Goal: Information Seeking & Learning: Learn about a topic

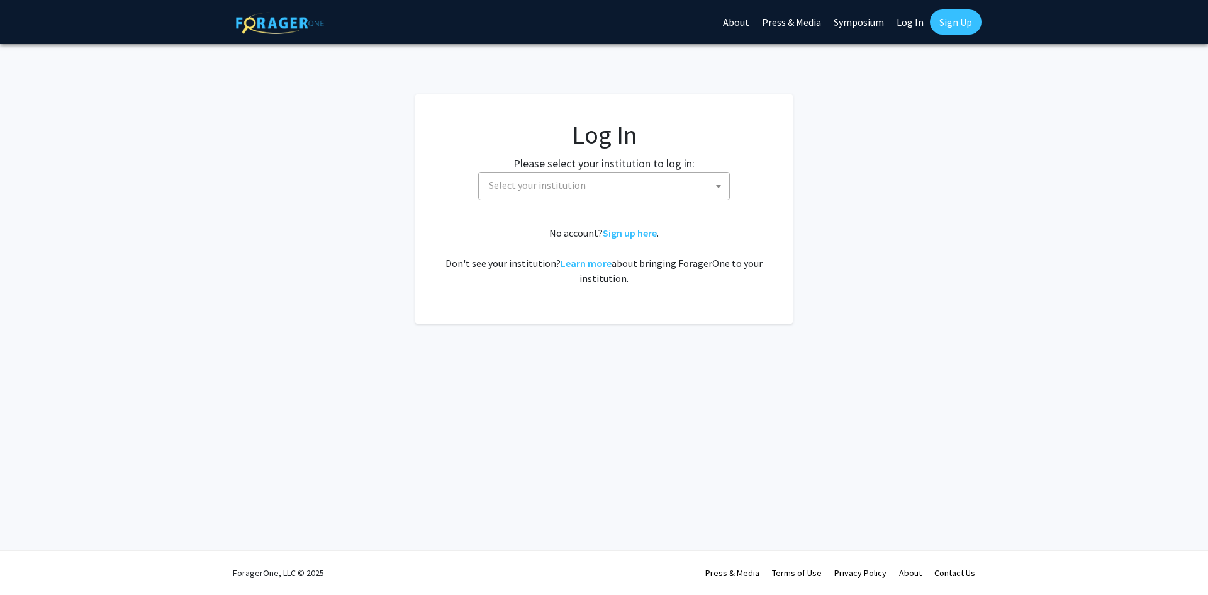
click at [655, 181] on span "Select your institution" at bounding box center [606, 185] width 245 height 26
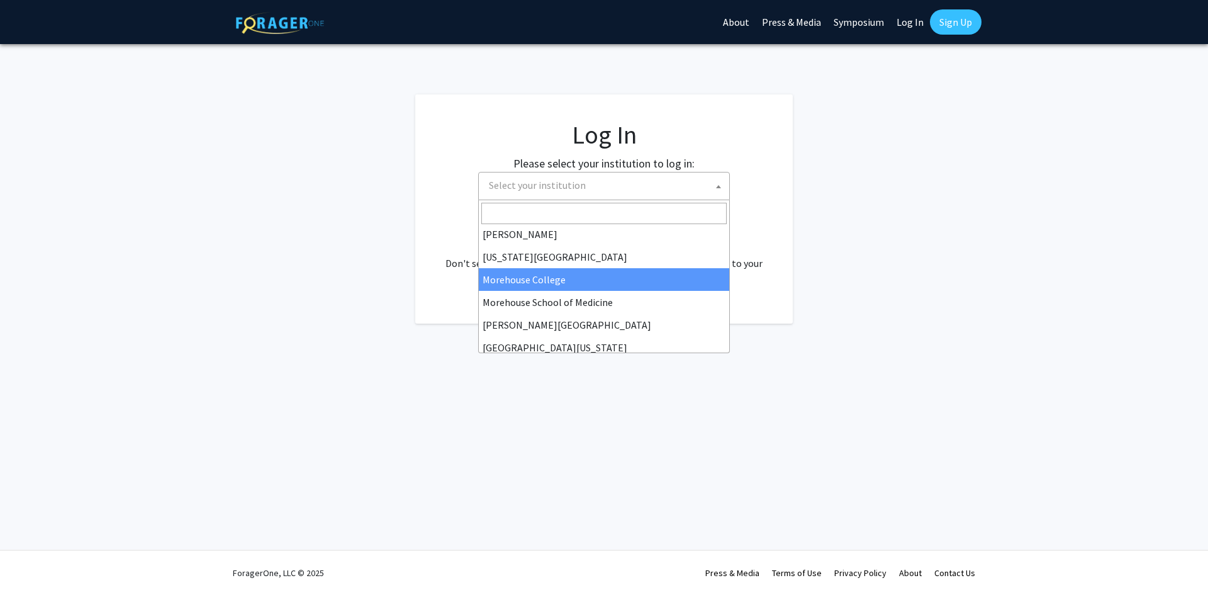
scroll to position [441, 0]
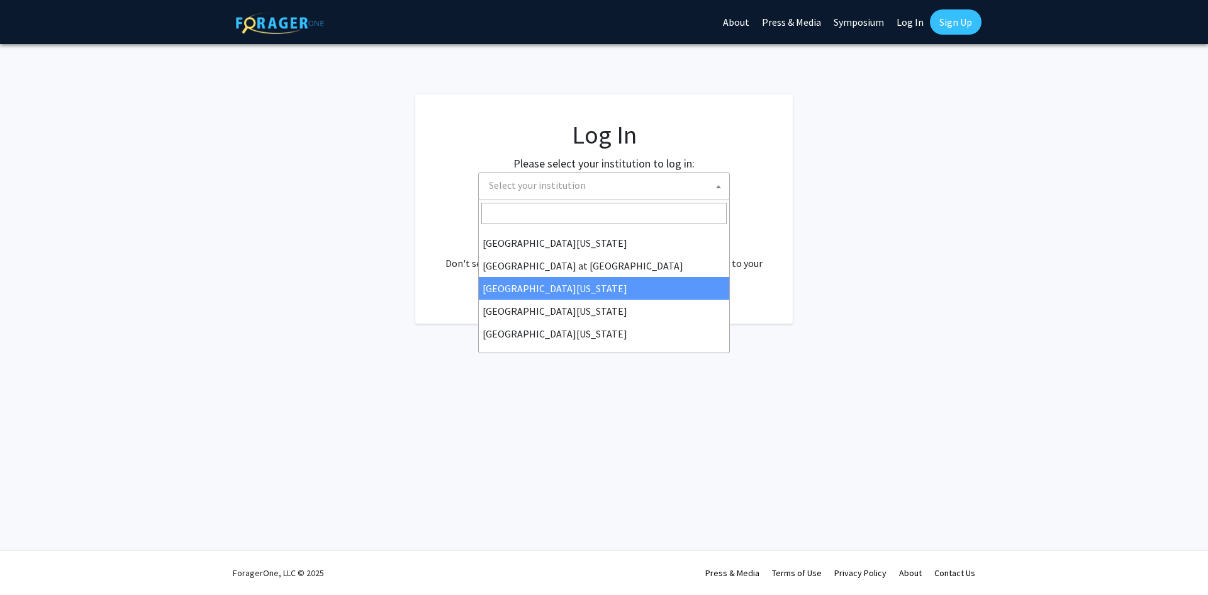
select select "13"
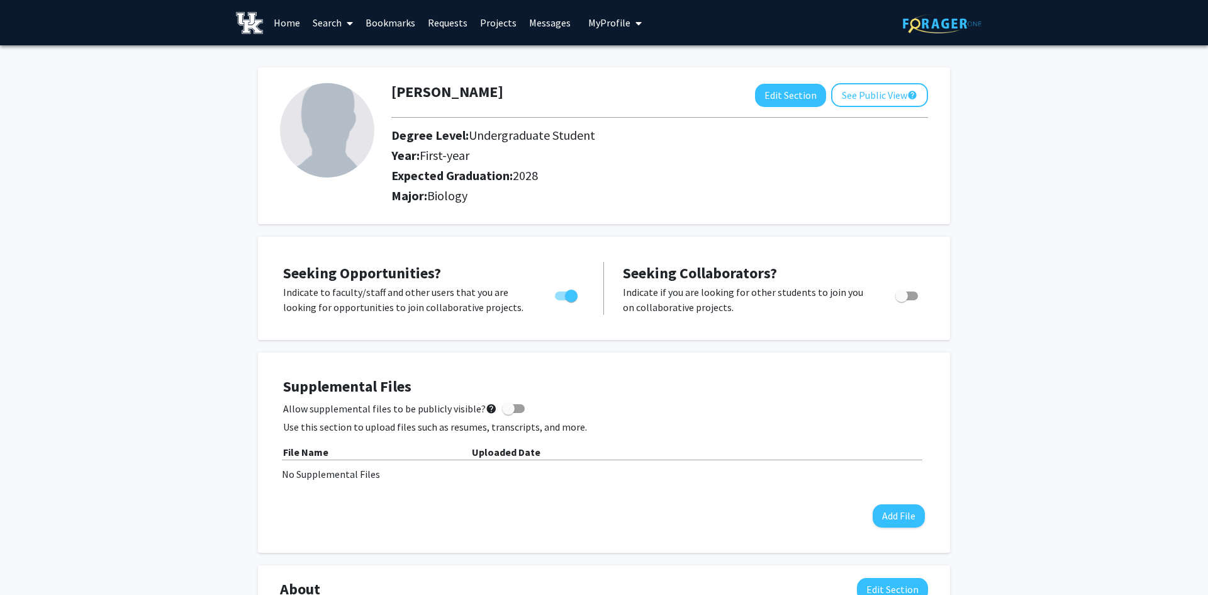
click at [282, 26] on link "Home" at bounding box center [287, 23] width 39 height 44
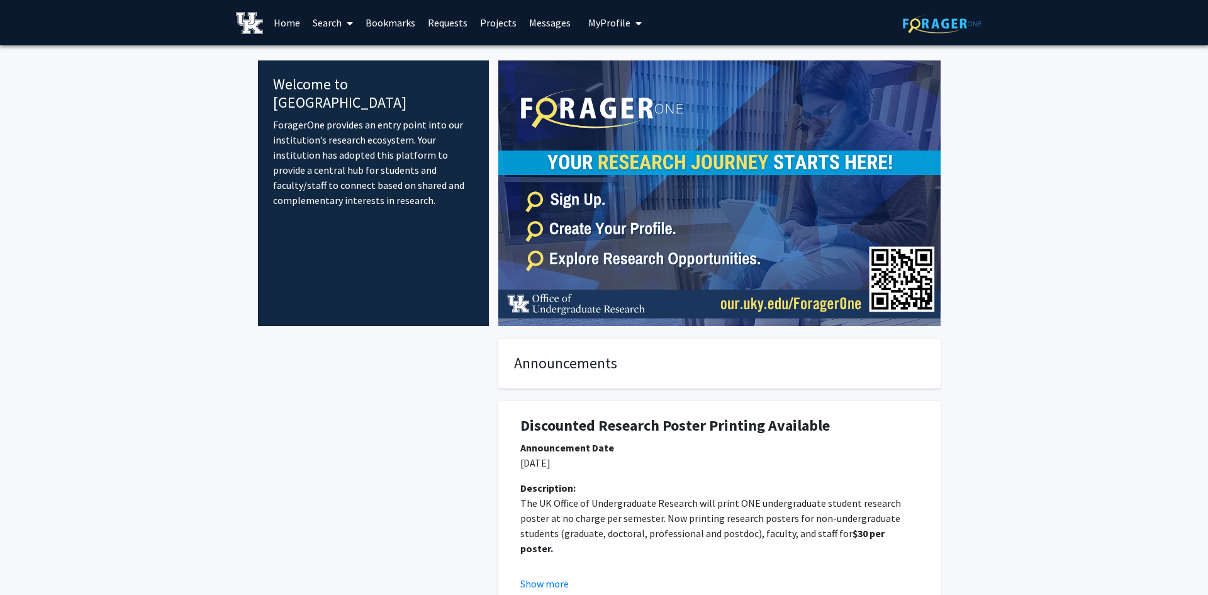
click at [337, 23] on link "Search" at bounding box center [333, 23] width 53 height 44
click at [354, 64] on span "Faculty/Staff" at bounding box center [353, 57] width 93 height 25
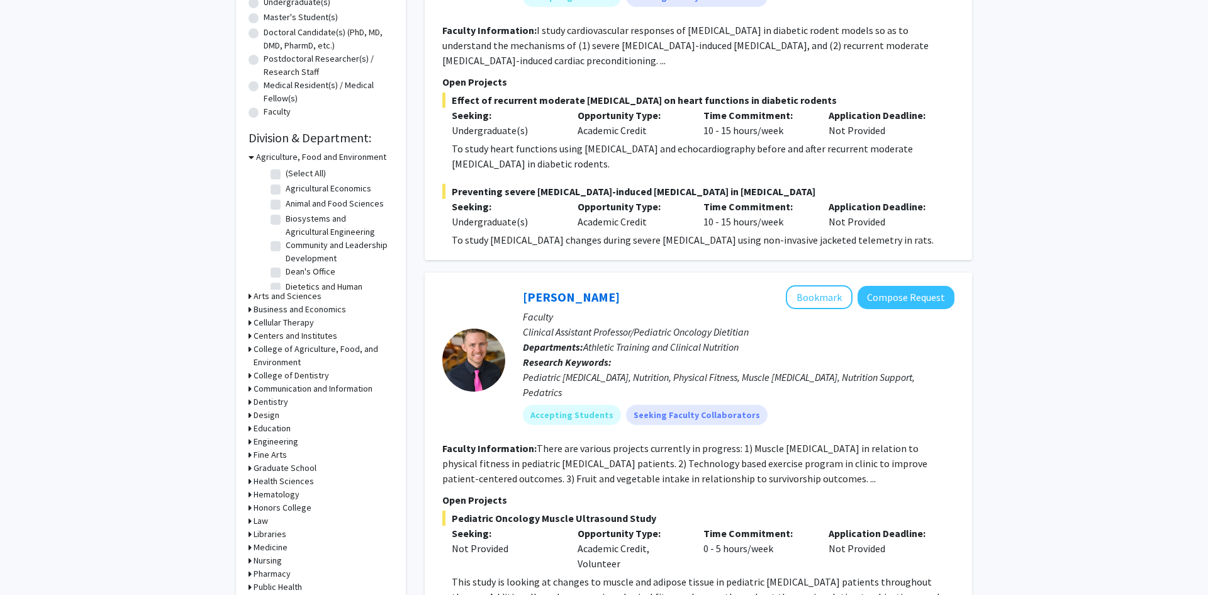
scroll to position [260, 0]
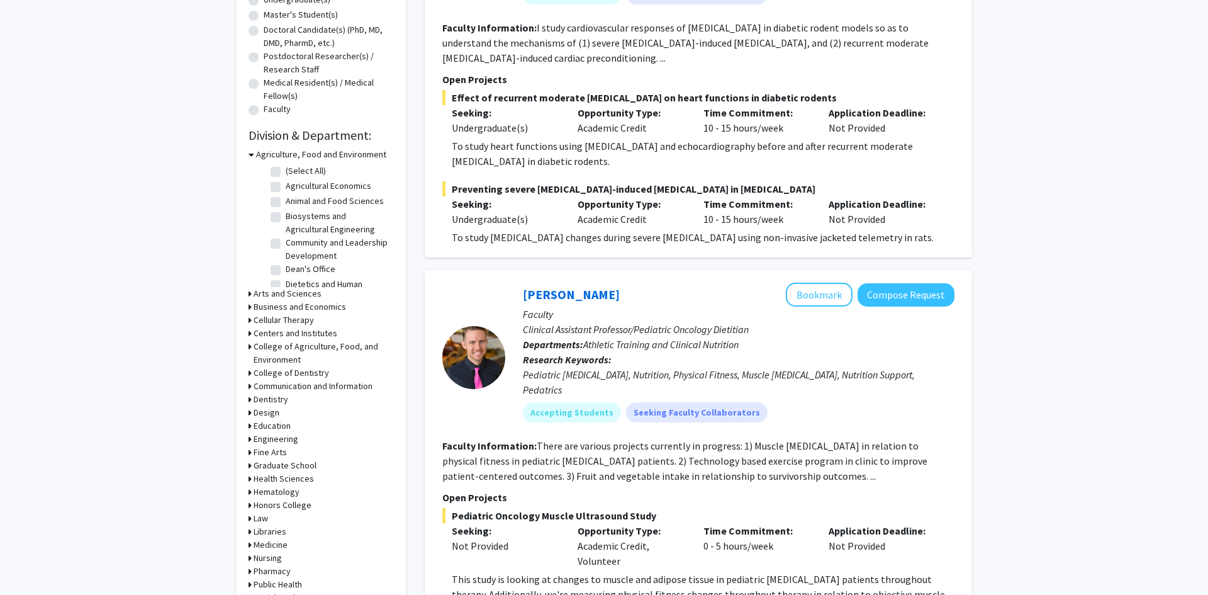
click at [299, 477] on h3 "Health Sciences" at bounding box center [284, 478] width 60 height 13
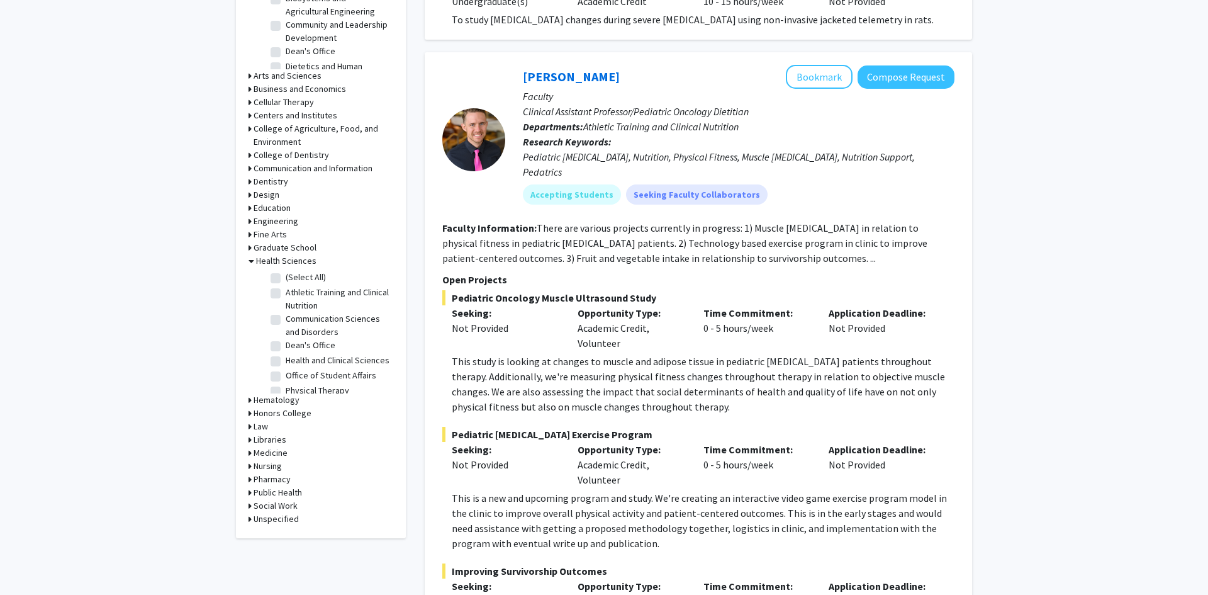
scroll to position [39, 0]
click at [273, 456] on h3 "Medicine" at bounding box center [271, 452] width 34 height 13
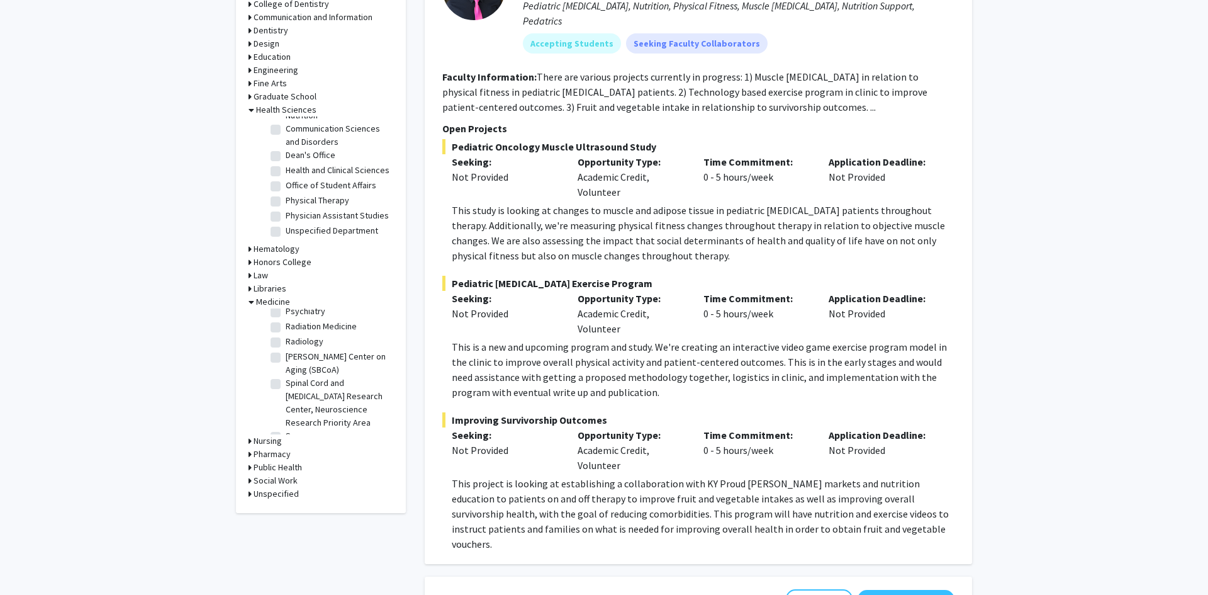
scroll to position [496, 0]
click at [286, 386] on label "Surgery" at bounding box center [301, 392] width 30 height 13
click at [286, 386] on input "Surgery" at bounding box center [290, 390] width 8 height 8
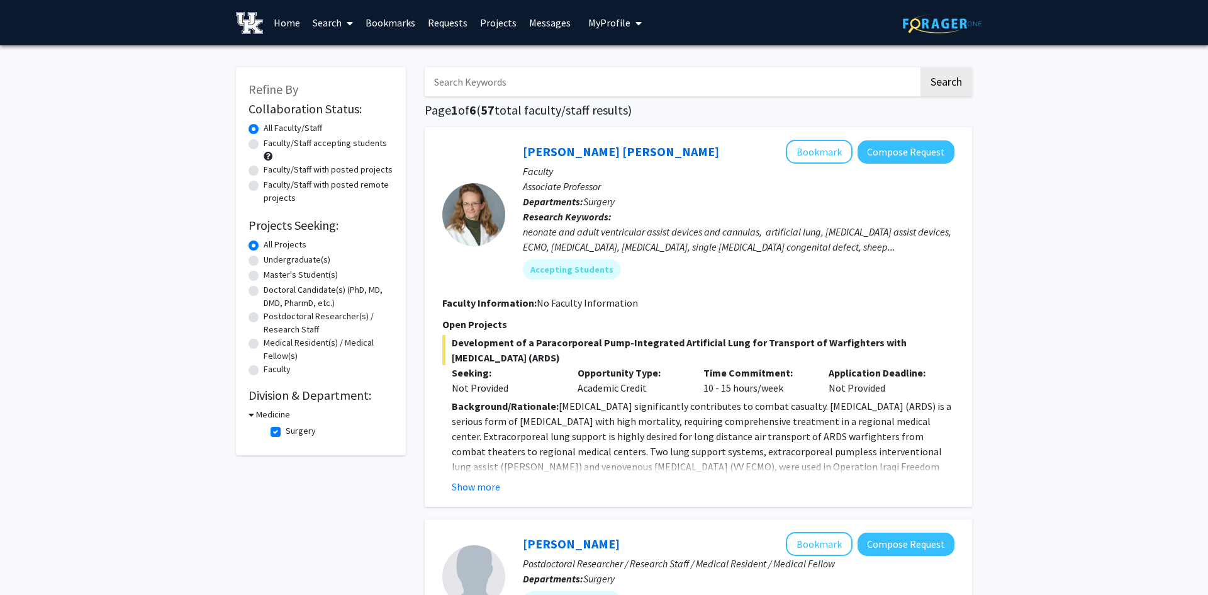
click at [286, 433] on label "Surgery" at bounding box center [301, 430] width 30 height 13
click at [286, 432] on input "Surgery" at bounding box center [290, 428] width 8 height 8
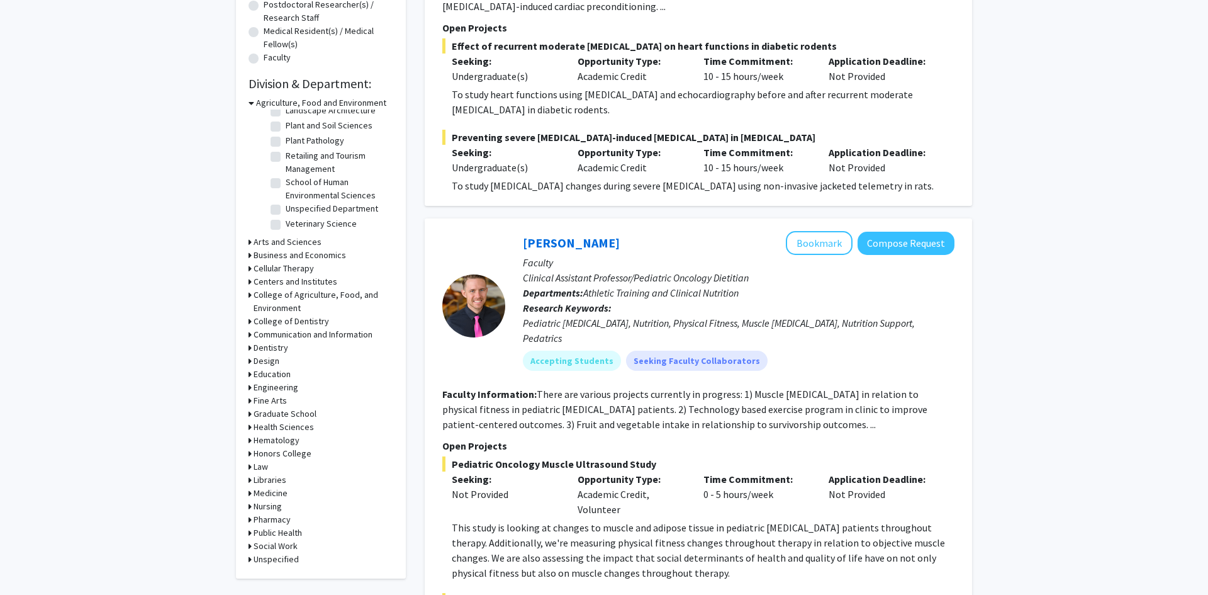
scroll to position [312, 0]
click at [287, 497] on div "Medicine" at bounding box center [321, 492] width 145 height 13
click at [271, 493] on h3 "Medicine" at bounding box center [271, 492] width 34 height 13
click at [275, 515] on fg-checkbox "(Select All) (Select All)" at bounding box center [331, 509] width 120 height 15
click at [286, 509] on label "(Select All)" at bounding box center [306, 508] width 40 height 13
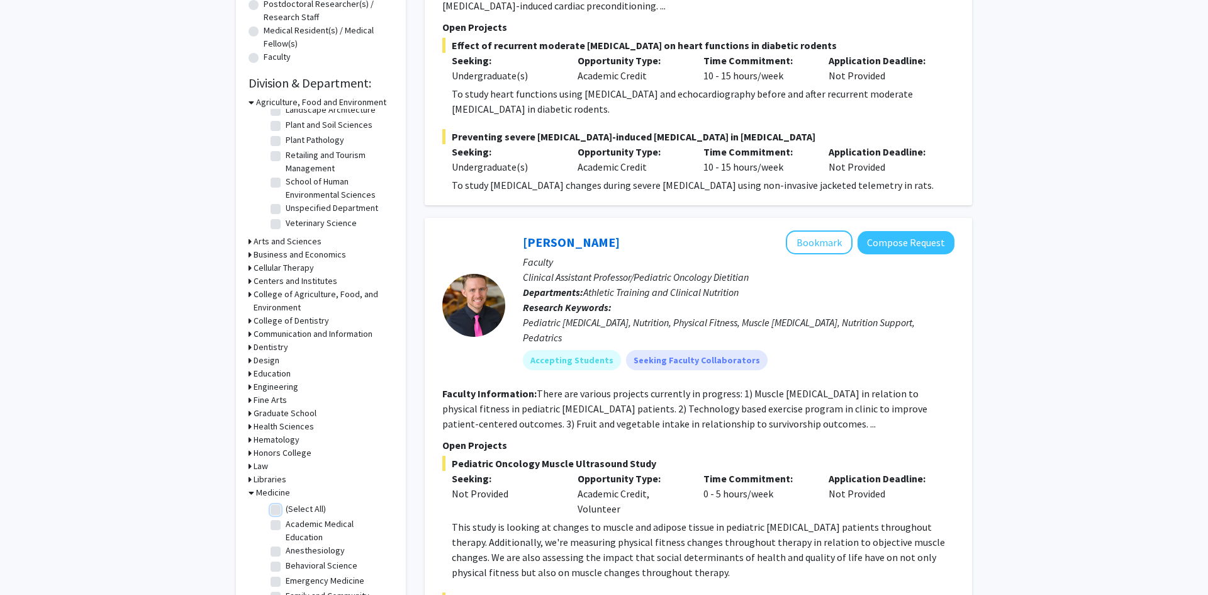
click at [286, 509] on input "(Select All)" at bounding box center [290, 506] width 8 height 8
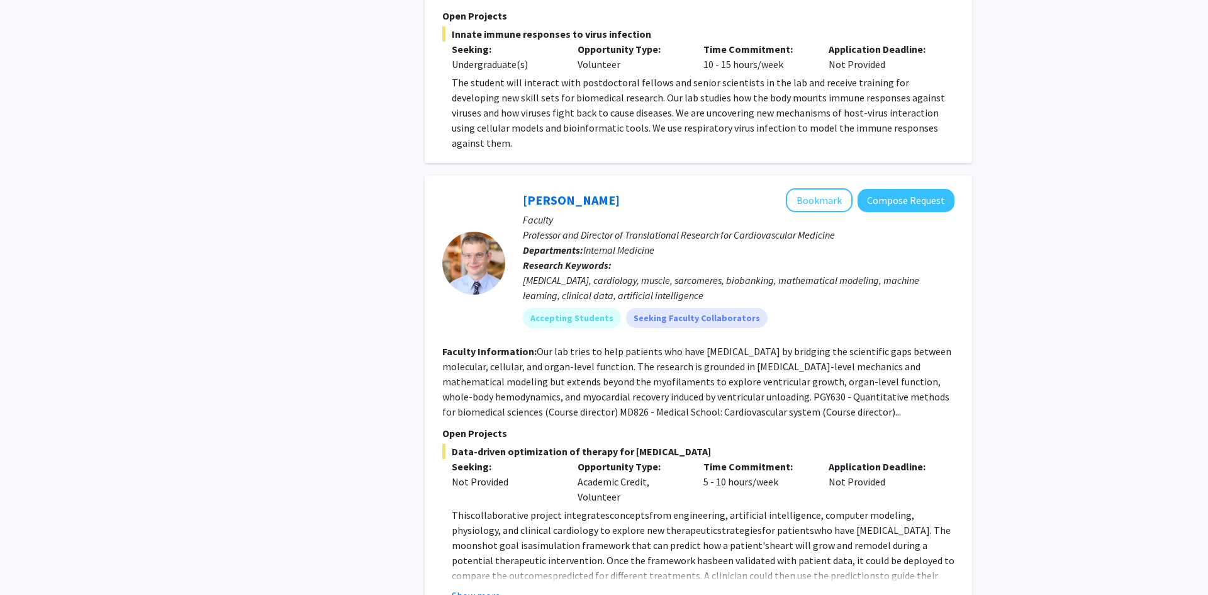
scroll to position [1337, 0]
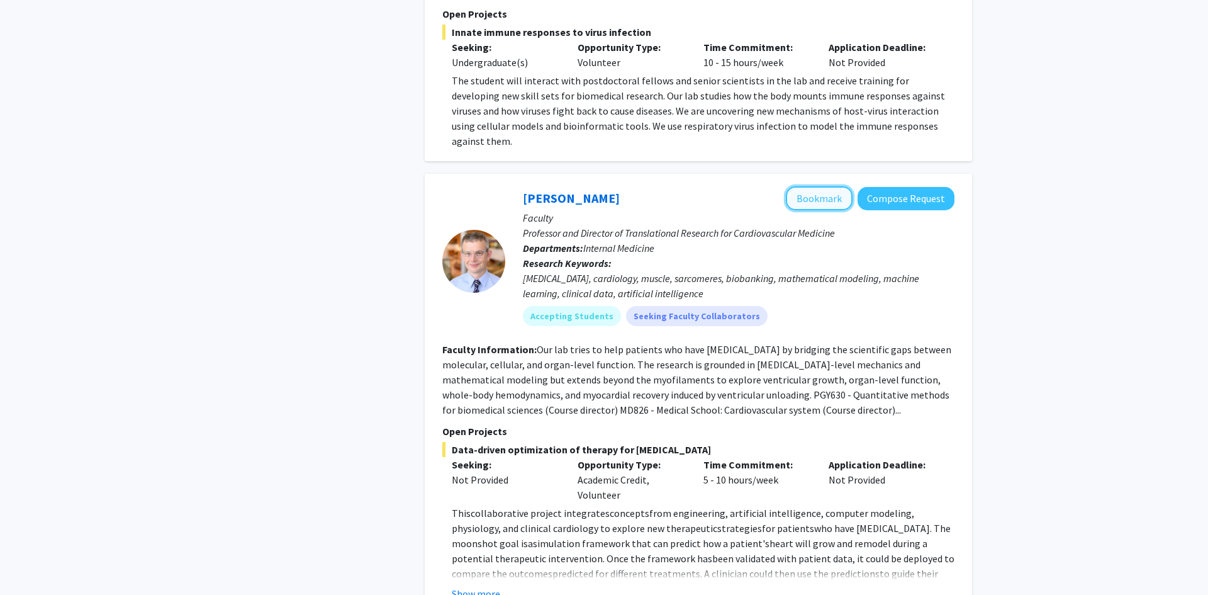
click at [809, 186] on button "Bookmark" at bounding box center [819, 198] width 67 height 24
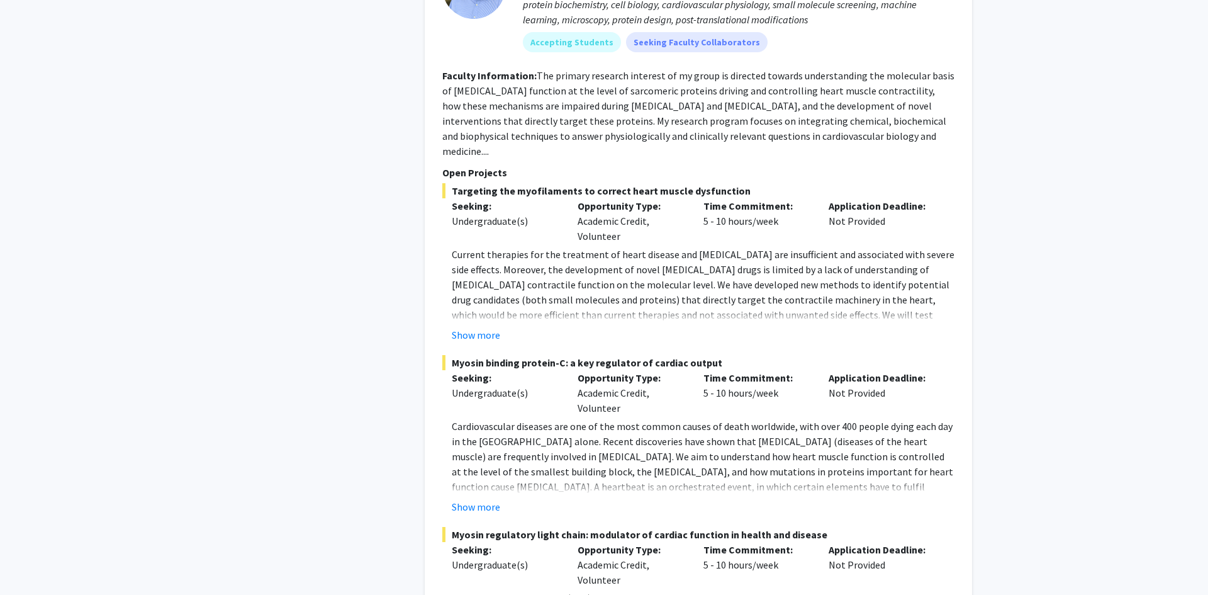
scroll to position [3852, 0]
click at [484, 501] on button "Show more" at bounding box center [476, 508] width 48 height 15
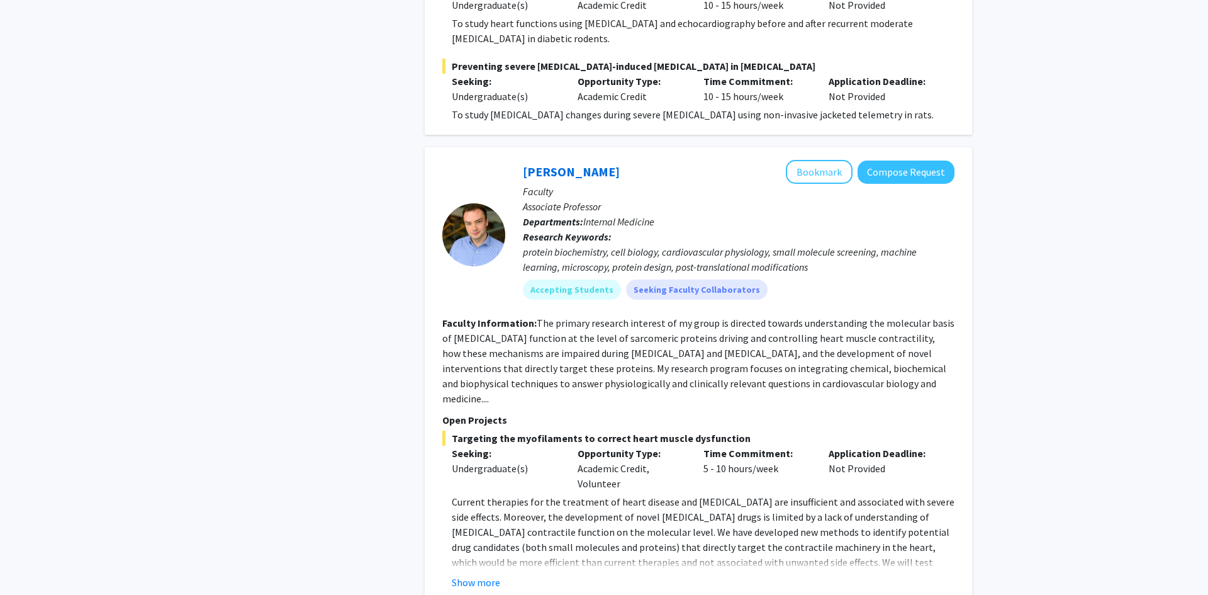
scroll to position [3599, 0]
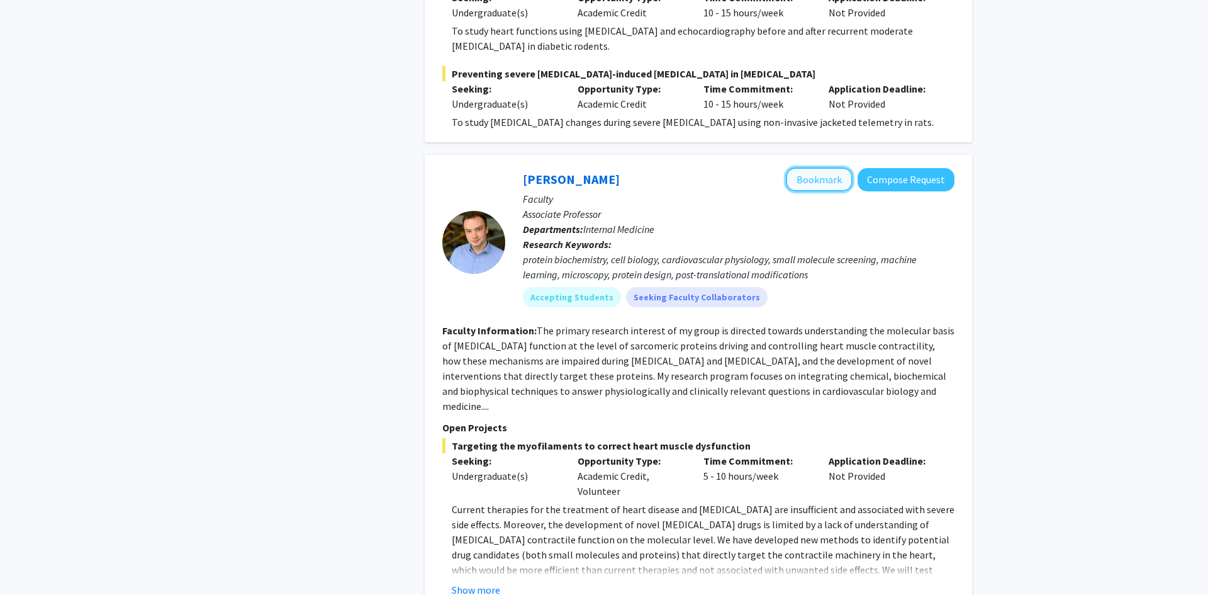
click at [811, 167] on button "Bookmark" at bounding box center [819, 179] width 67 height 24
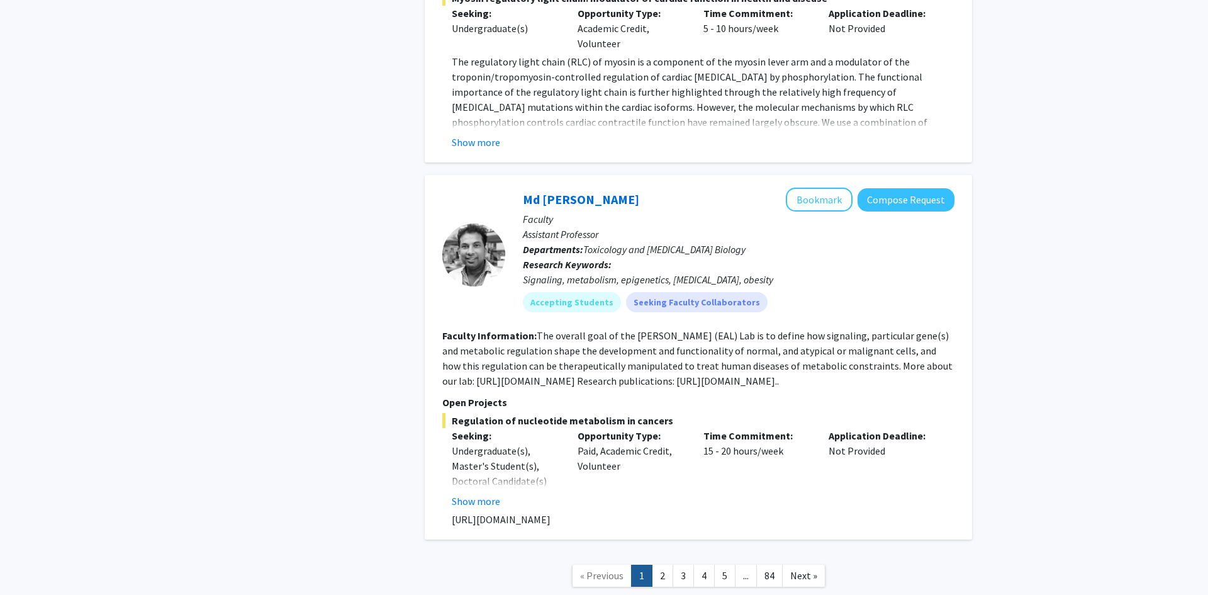
scroll to position [4424, 0]
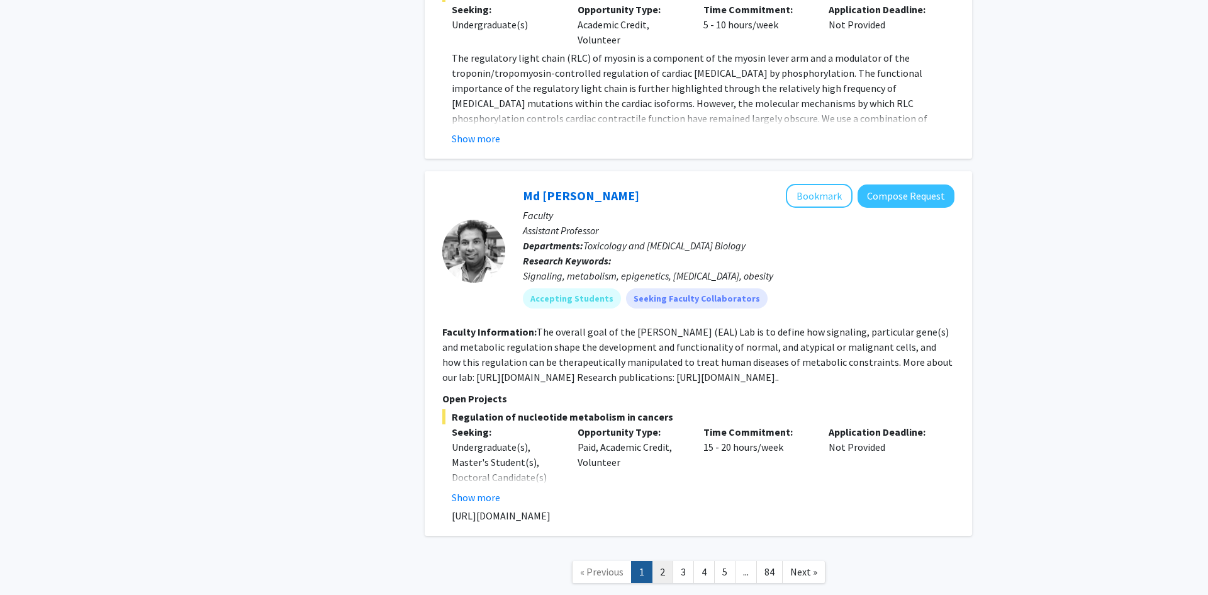
click at [662, 561] on link "2" at bounding box center [662, 572] width 21 height 22
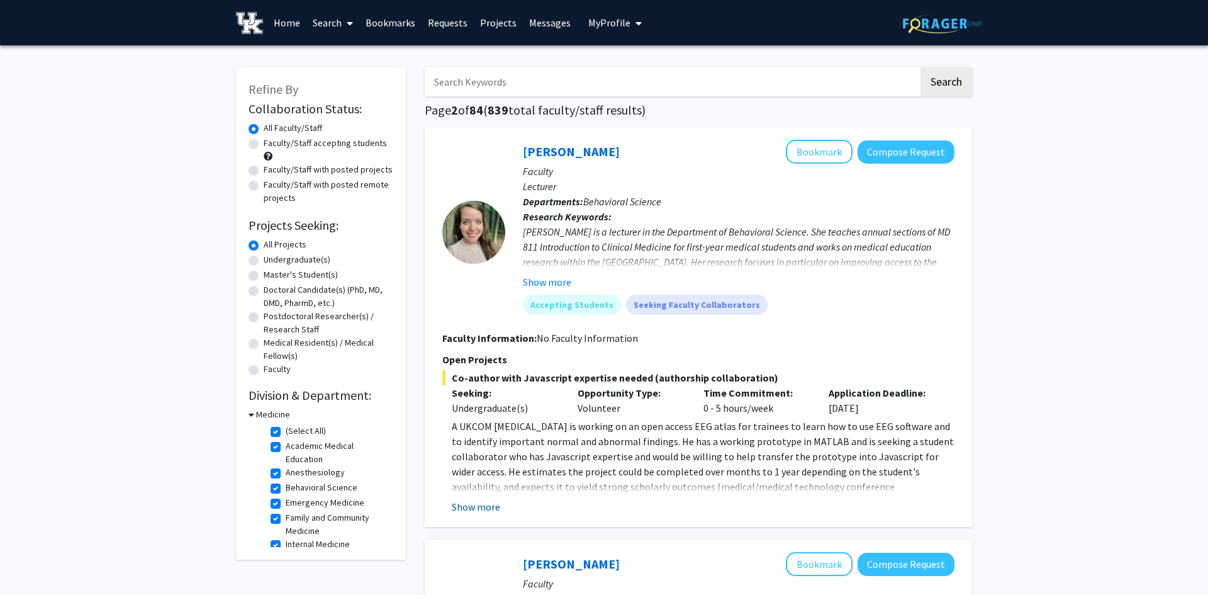
click at [475, 508] on button "Show more" at bounding box center [476, 506] width 48 height 15
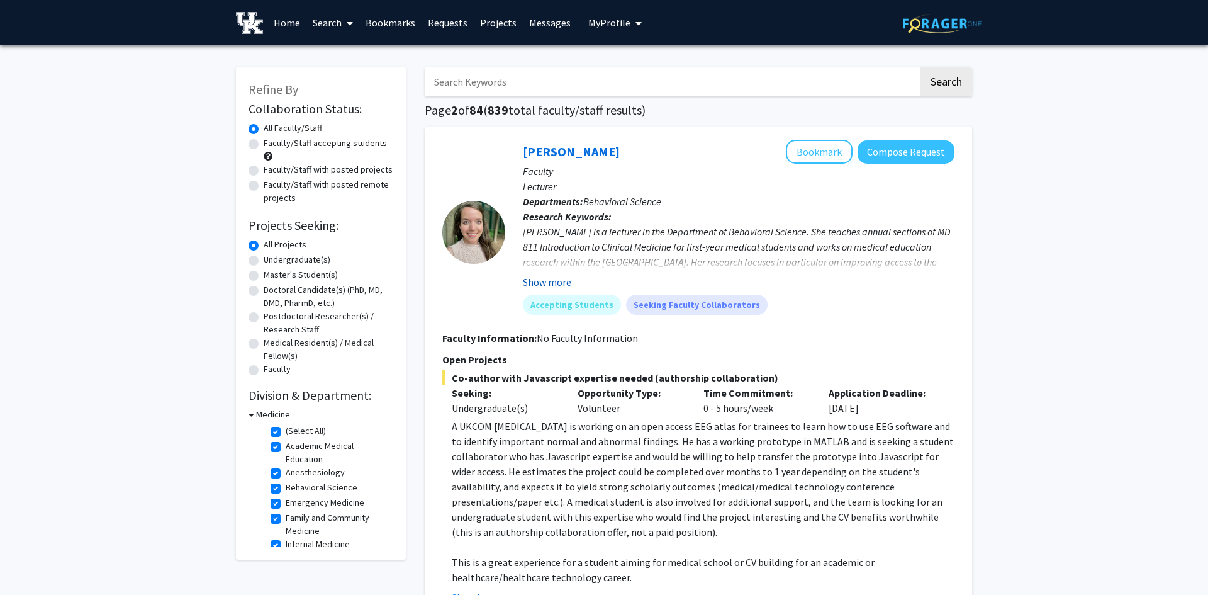
click at [546, 283] on button "Show more" at bounding box center [547, 281] width 48 height 15
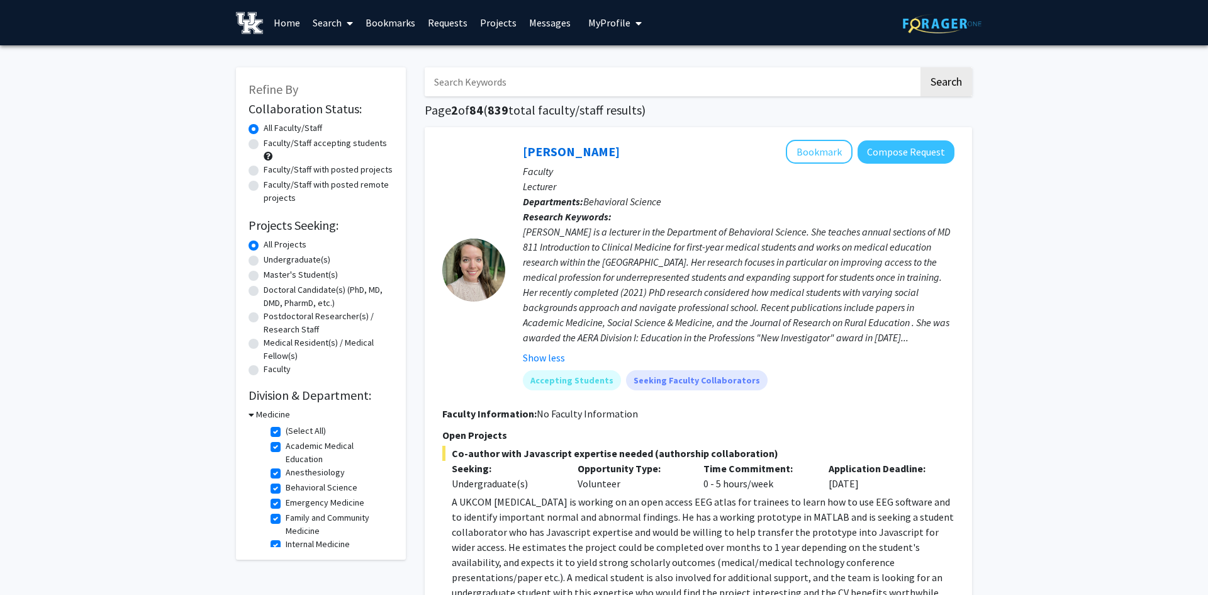
click at [400, 28] on link "Bookmarks" at bounding box center [390, 23] width 62 height 44
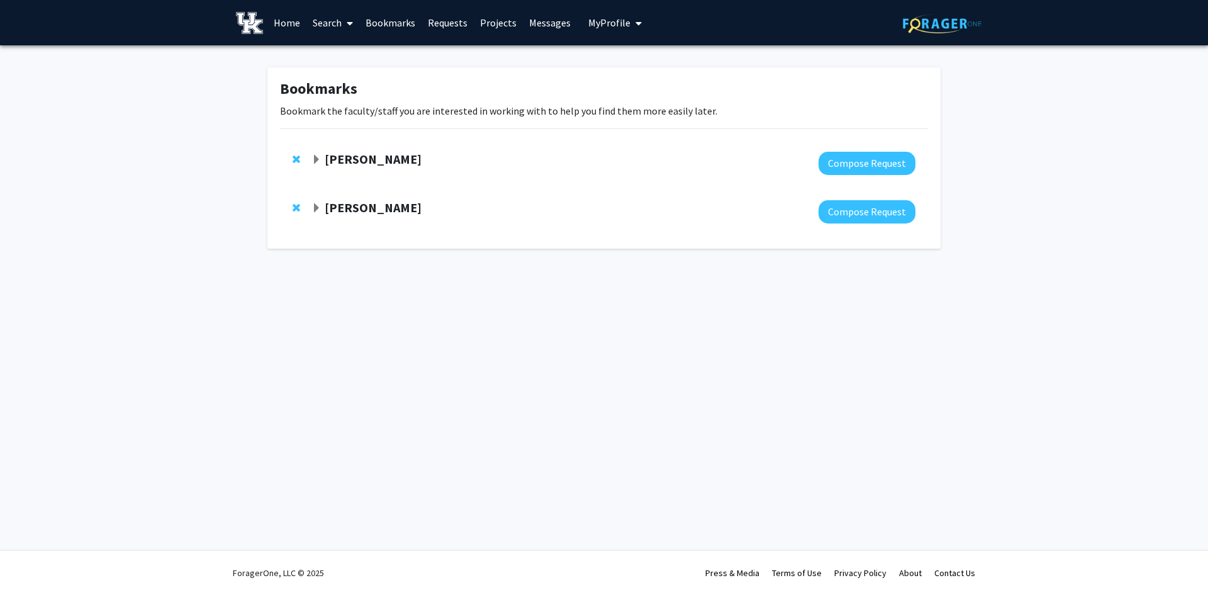
click at [317, 161] on span "Expand Kenneth Campbell Bookmark" at bounding box center [317, 160] width 10 height 10
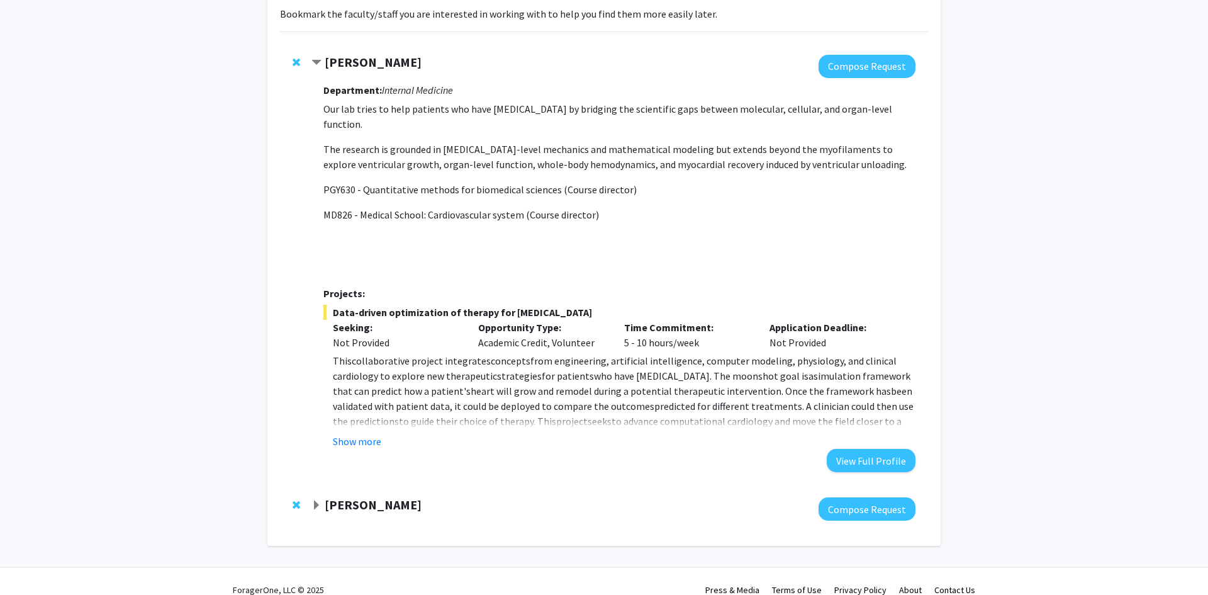
scroll to position [96, 0]
click at [356, 434] on button "Show more" at bounding box center [357, 441] width 48 height 15
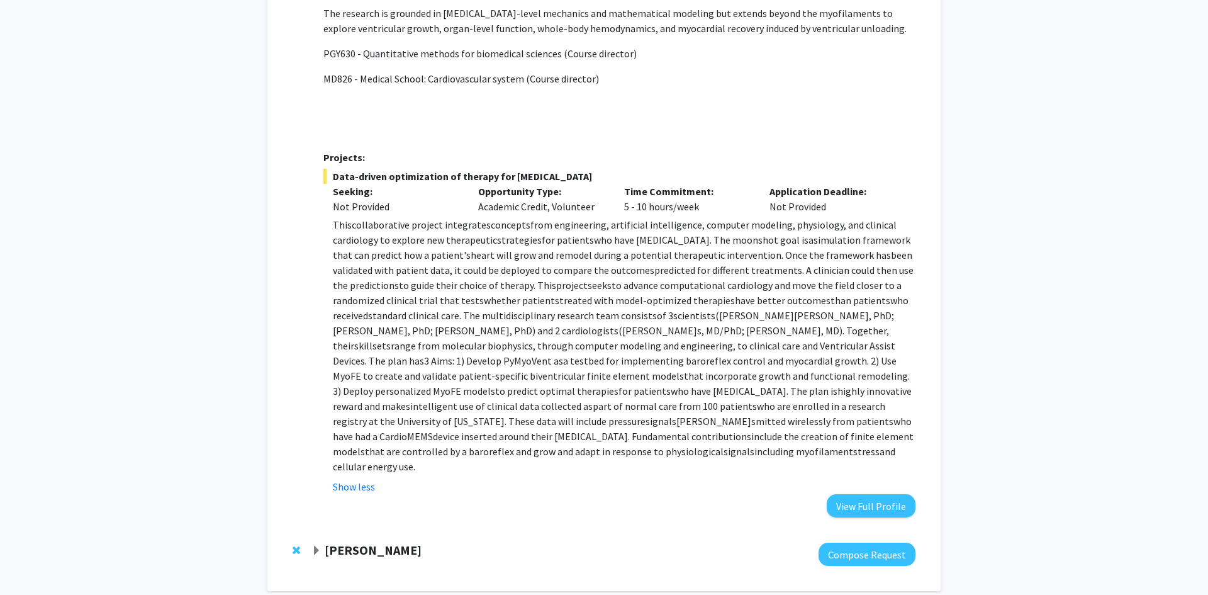
scroll to position [265, 0]
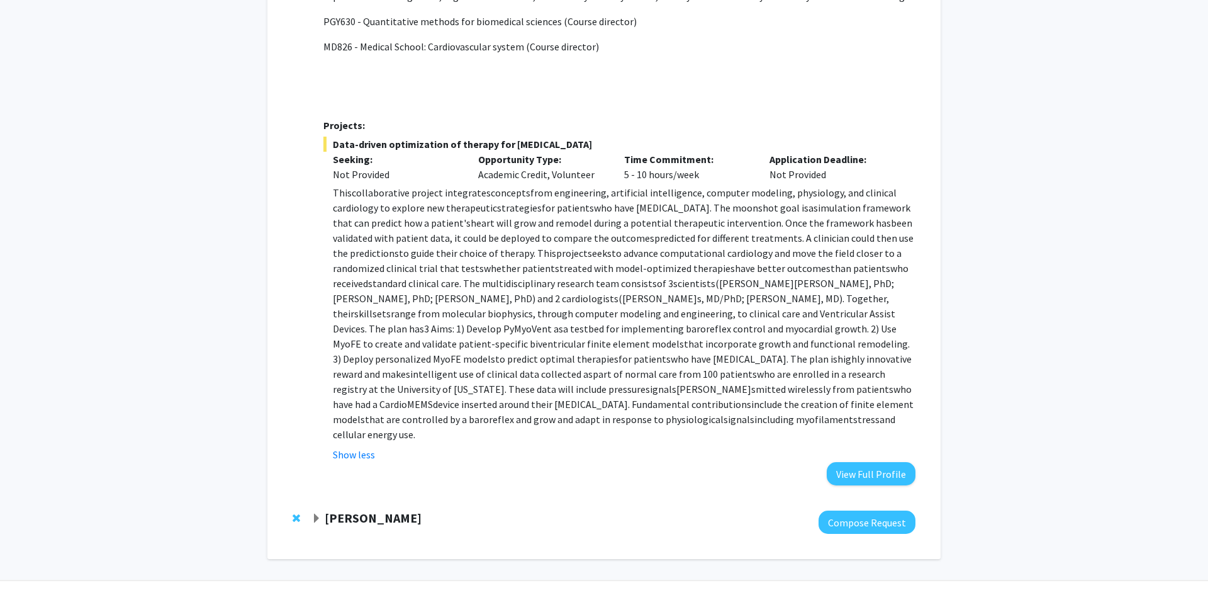
click at [322, 510] on div "Thomas Kampourakis" at bounding box center [448, 518] width 272 height 16
click at [315, 514] on span "Expand Thomas Kampourakis Bookmark" at bounding box center [317, 519] width 10 height 10
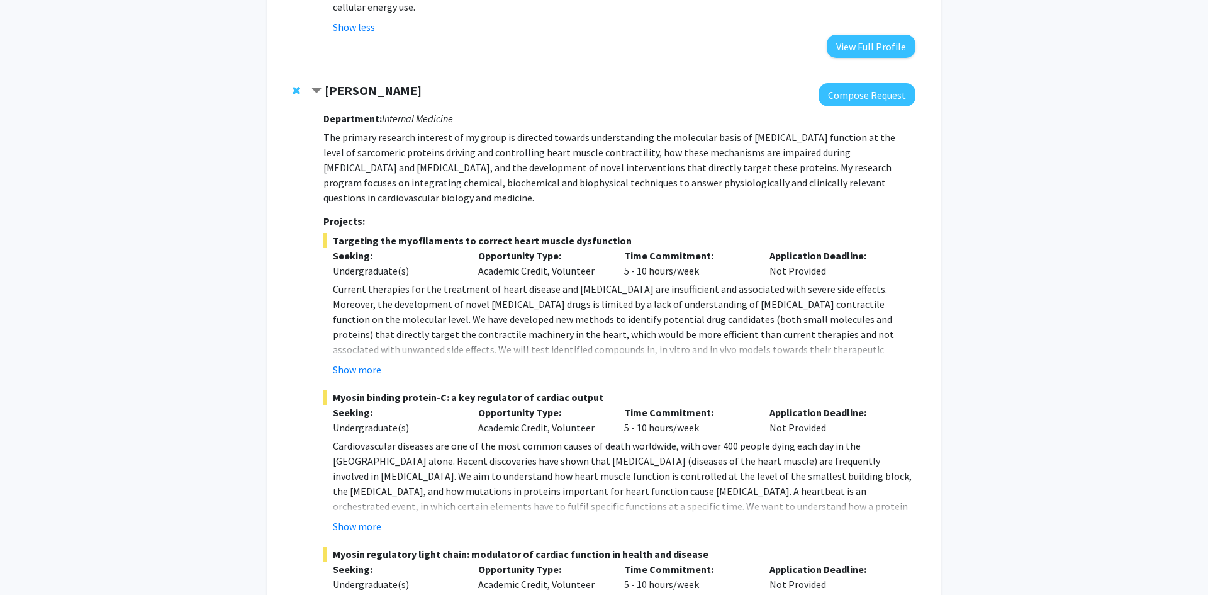
scroll to position [694, 0]
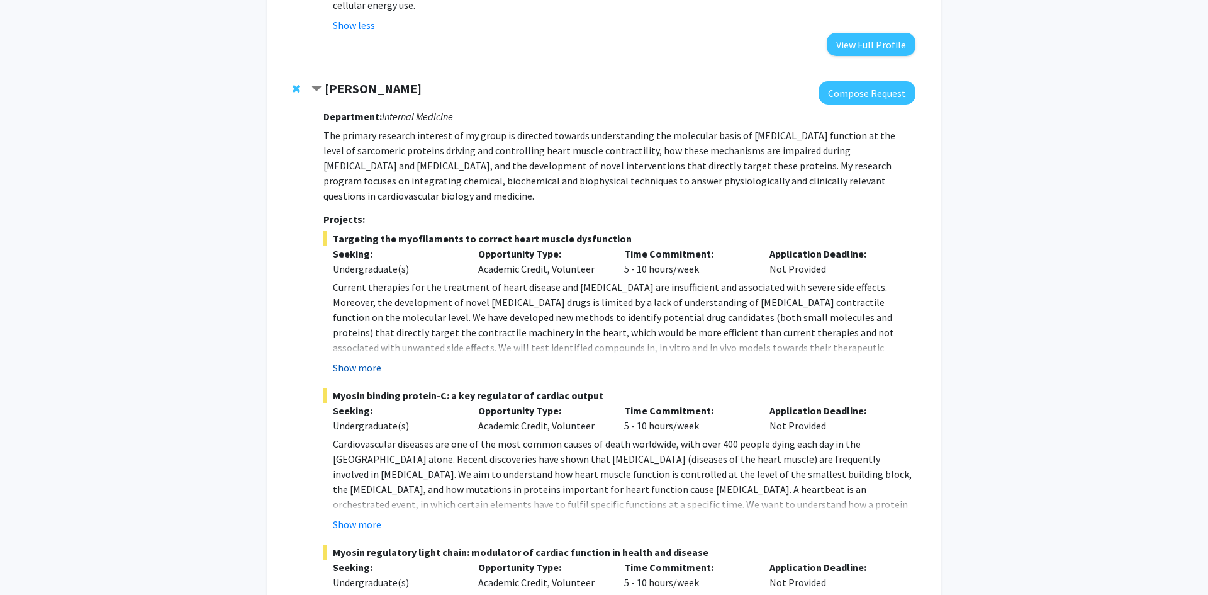
click at [344, 360] on button "Show more" at bounding box center [357, 367] width 48 height 15
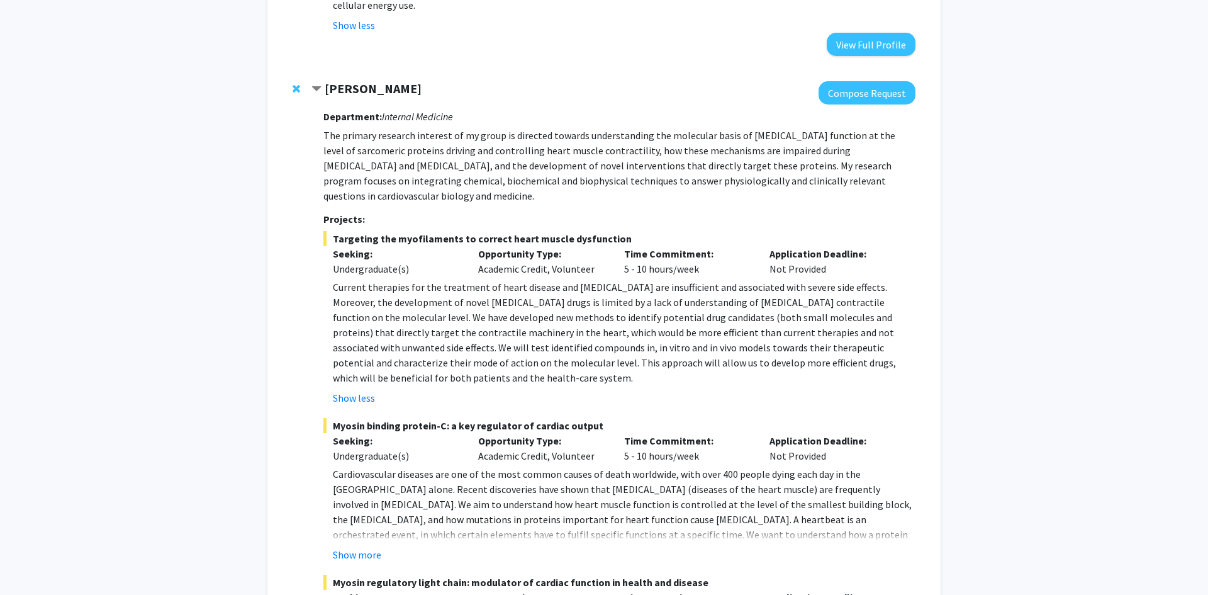
scroll to position [903, 0]
